Goal: Information Seeking & Learning: Find specific fact

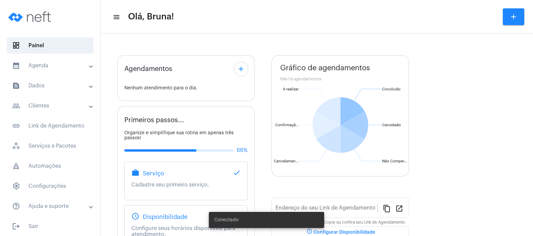
type input "[URL][DOMAIN_NAME][PERSON_NAME]"
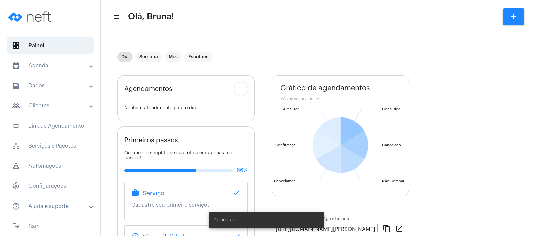
click at [65, 80] on mat-expansion-panel-header "text_snippet_outlined Dados" at bounding box center [52, 86] width 96 height 16
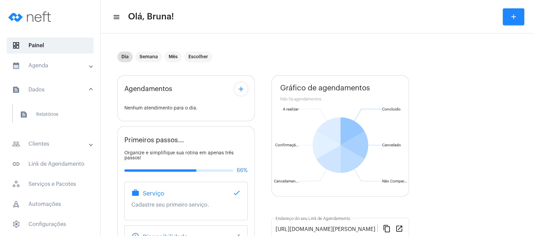
click at [60, 140] on mat-panel-title "people_outline Clientes" at bounding box center [50, 144] width 77 height 8
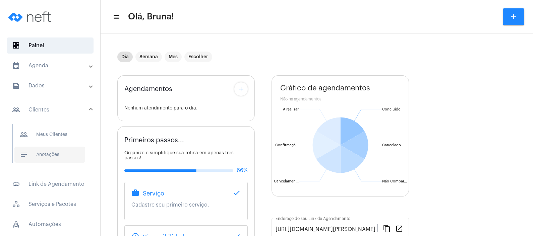
click at [61, 151] on span "notes Anotações" at bounding box center [49, 155] width 71 height 16
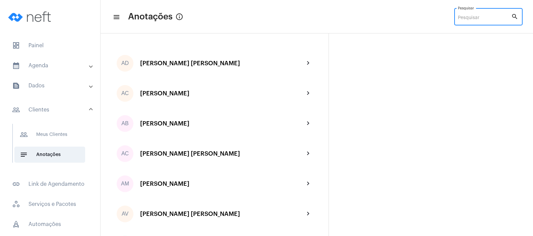
click at [474, 18] on input "Pesquisar" at bounding box center [484, 17] width 53 height 5
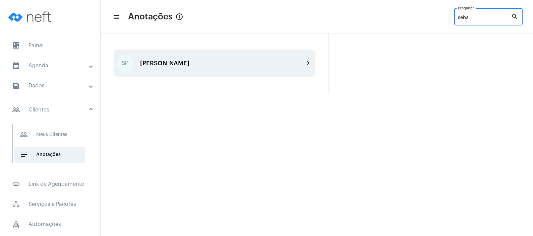
type input "seba"
click at [274, 66] on div "[PERSON_NAME]" at bounding box center [222, 63] width 164 height 7
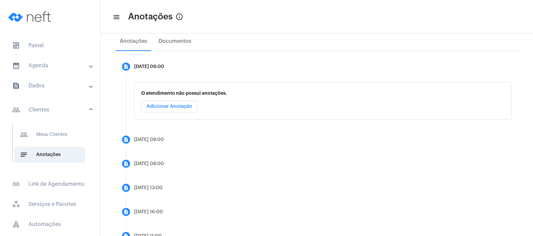
scroll to position [135, 0]
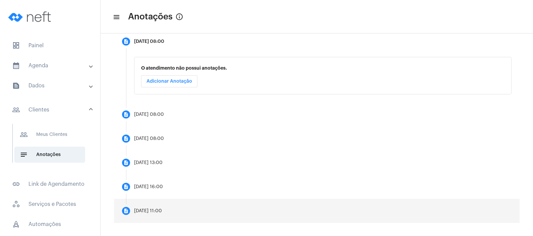
click at [151, 213] on mat-step-header "description [DATE] 11:00" at bounding box center [317, 211] width 406 height 24
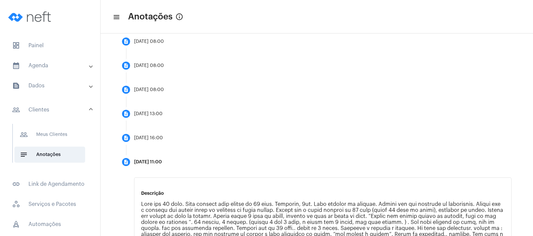
click at [129, 218] on div "Descrição Editar Anotação" at bounding box center [322, 240] width 393 height 125
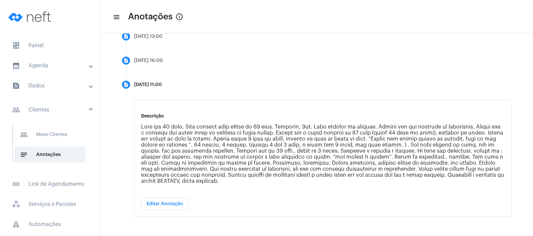
scroll to position [213, 0]
